Goal: Transaction & Acquisition: Purchase product/service

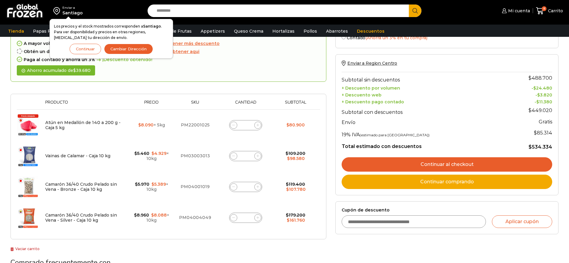
scroll to position [45, 0]
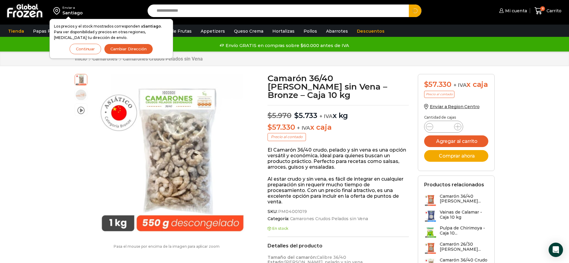
type input "**********"
click at [409, 4] on button "Search" at bounding box center [415, 10] width 13 height 13
